Goal: Navigation & Orientation: Understand site structure

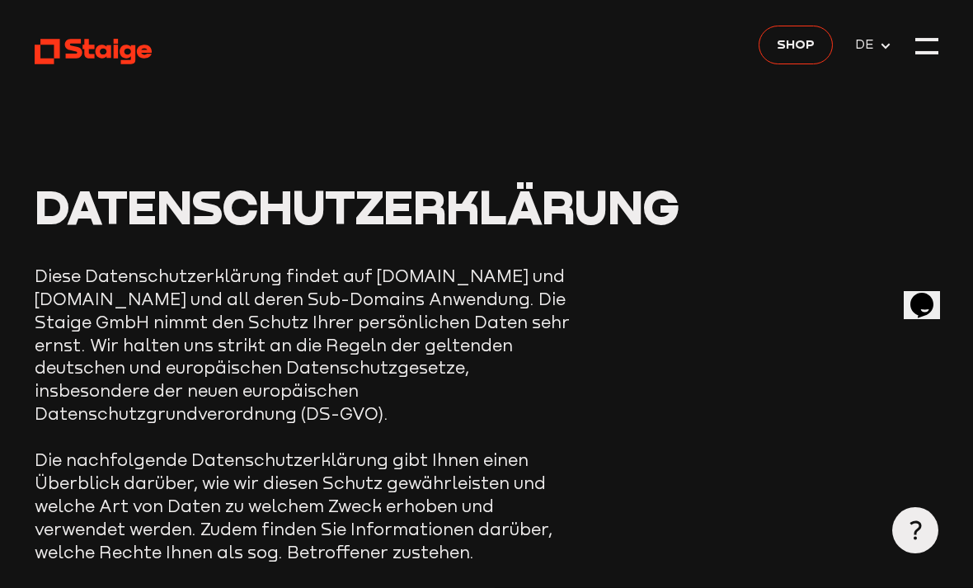
click at [936, 54] on div at bounding box center [927, 52] width 23 height 3
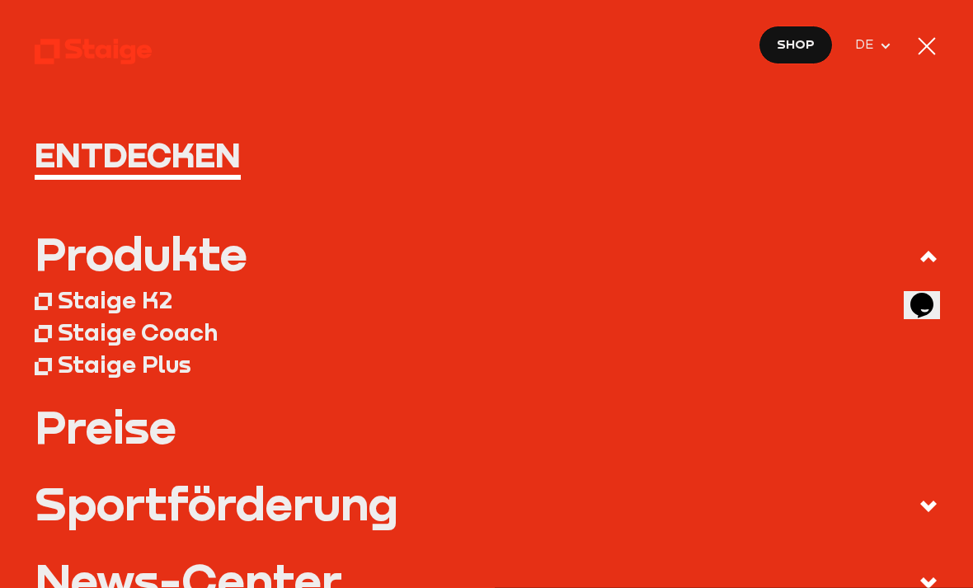
click at [936, 44] on div at bounding box center [927, 46] width 23 height 23
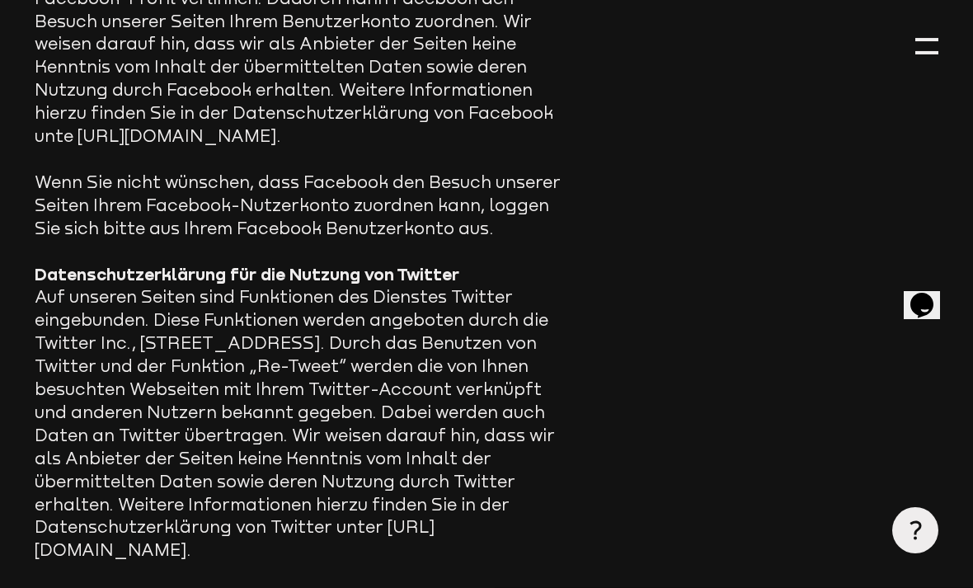
scroll to position [12127, 0]
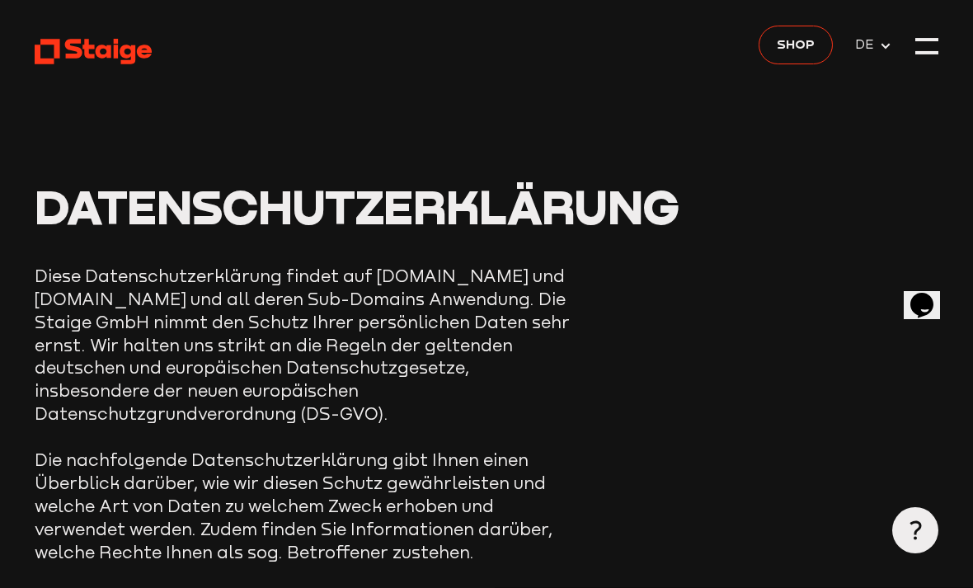
click at [67, 54] on use at bounding box center [93, 52] width 117 height 26
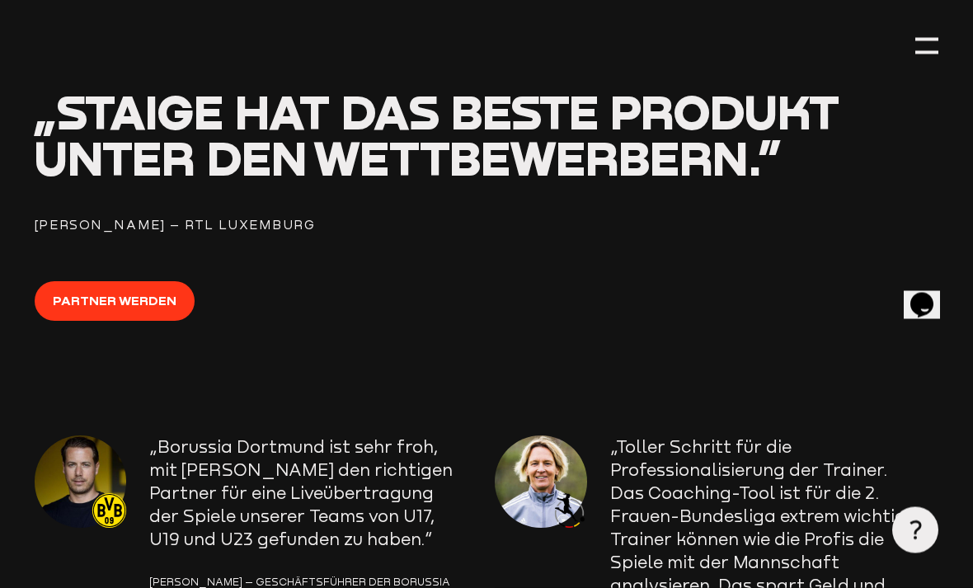
scroll to position [2008, 0]
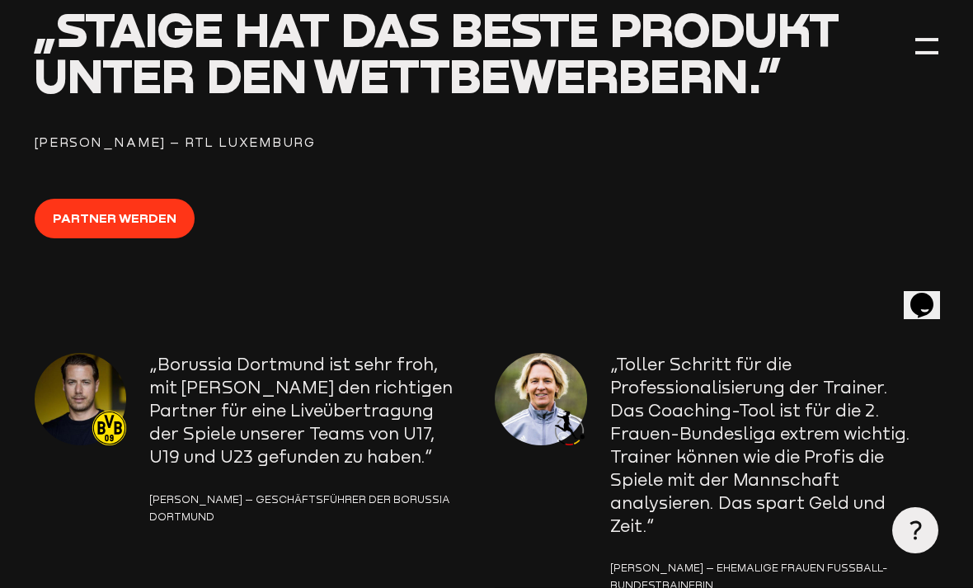
click at [906, 67] on div "„Staige hat das beste Produkt unter den Wettbewerbern.” Pascal Casel – RTL Luxe…" at bounding box center [487, 80] width 904 height 147
click at [917, 41] on div at bounding box center [927, 46] width 23 height 23
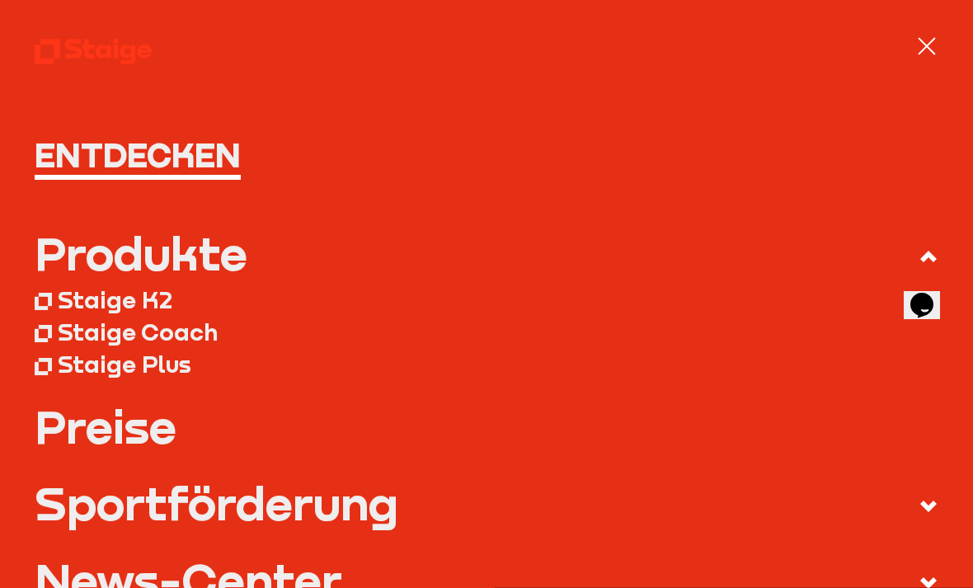
click at [93, 172] on h1 "Entdecken" at bounding box center [487, 155] width 904 height 35
click at [927, 49] on div at bounding box center [927, 46] width 23 height 23
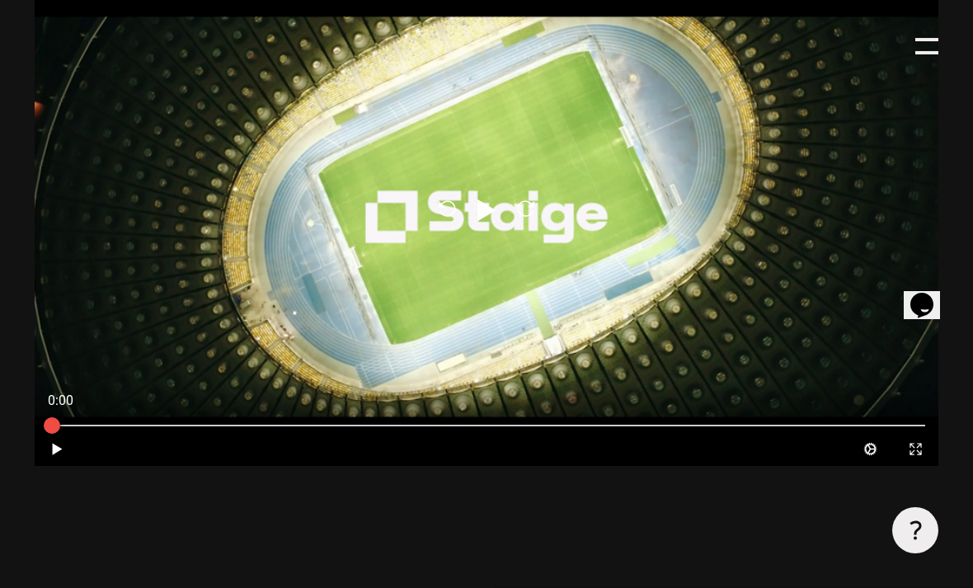
scroll to position [826, 0]
